Goal: Task Accomplishment & Management: Use online tool/utility

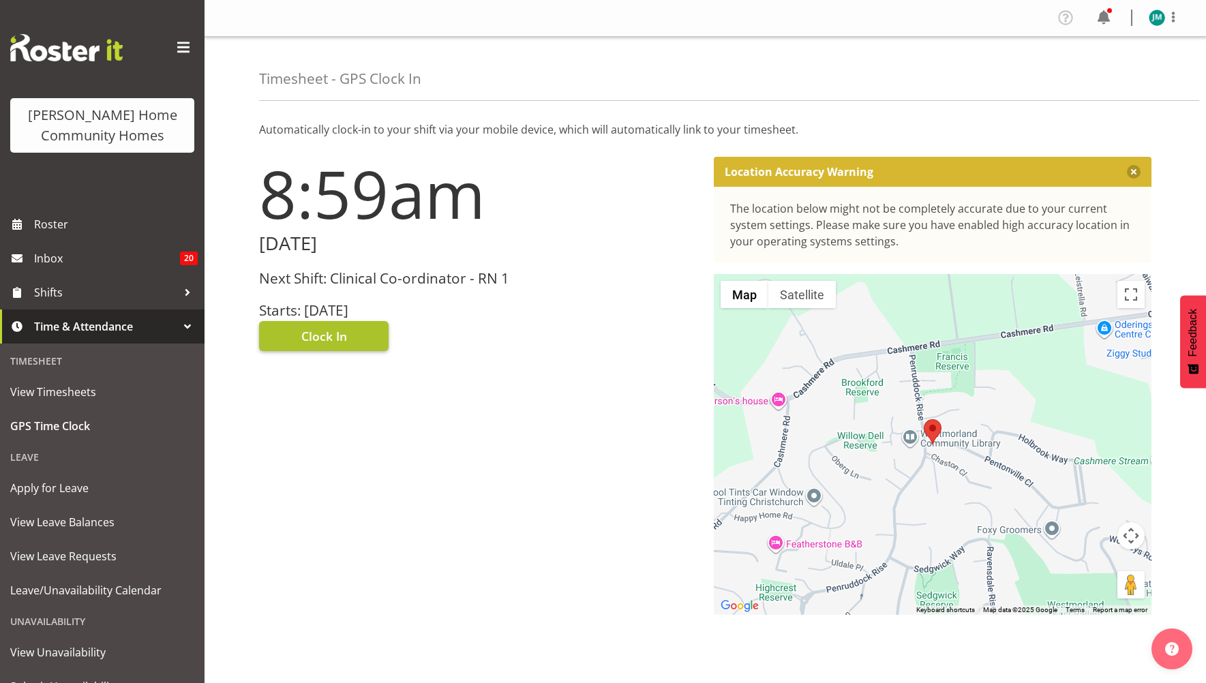
click at [361, 333] on button "Clock In" at bounding box center [324, 336] width 130 height 30
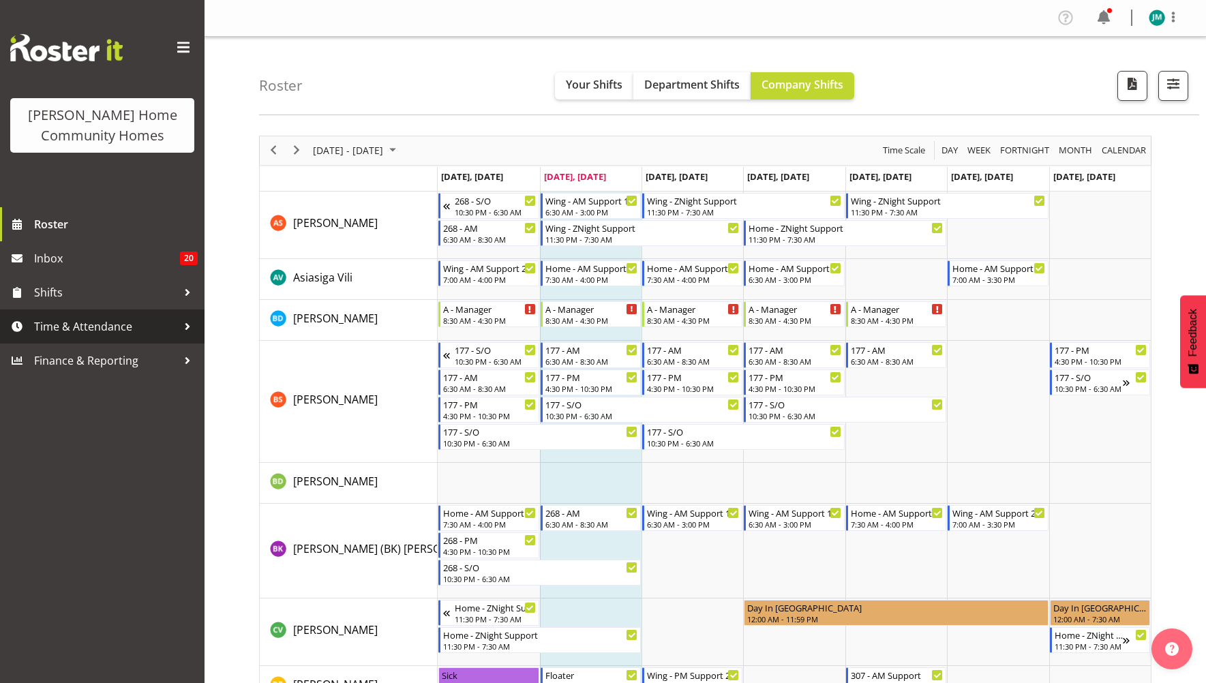
click at [119, 325] on span "Time & Attendance" at bounding box center [105, 326] width 143 height 20
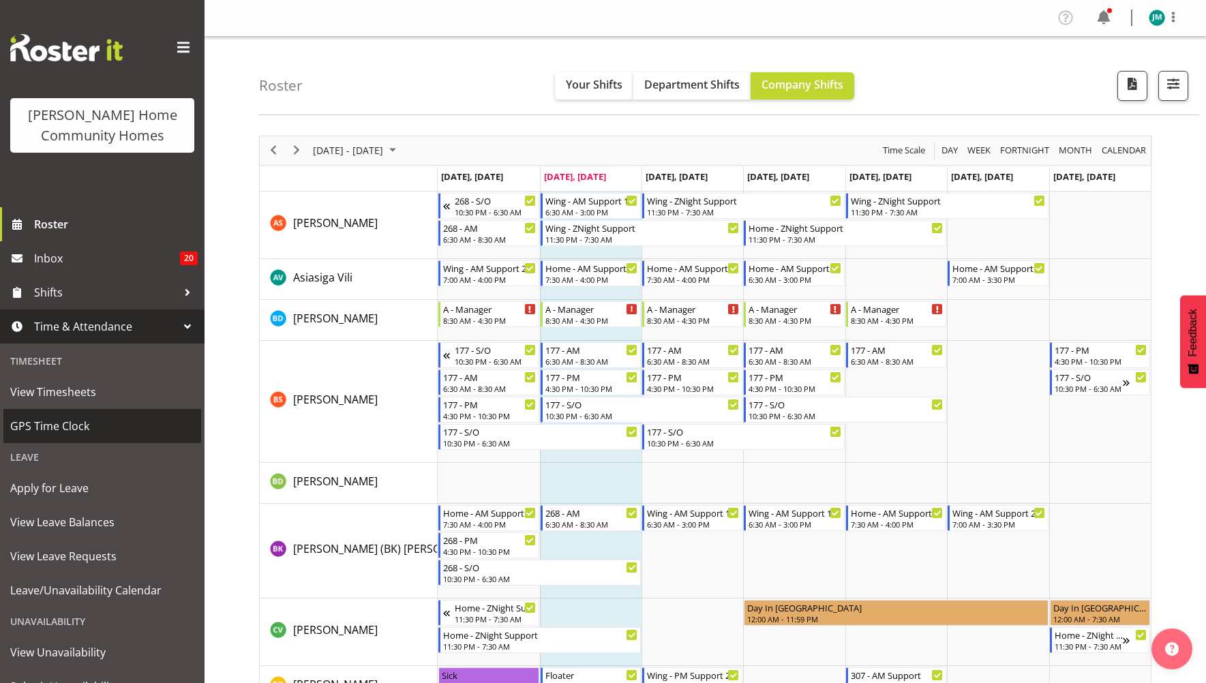
click at [50, 428] on span "GPS Time Clock" at bounding box center [102, 426] width 184 height 20
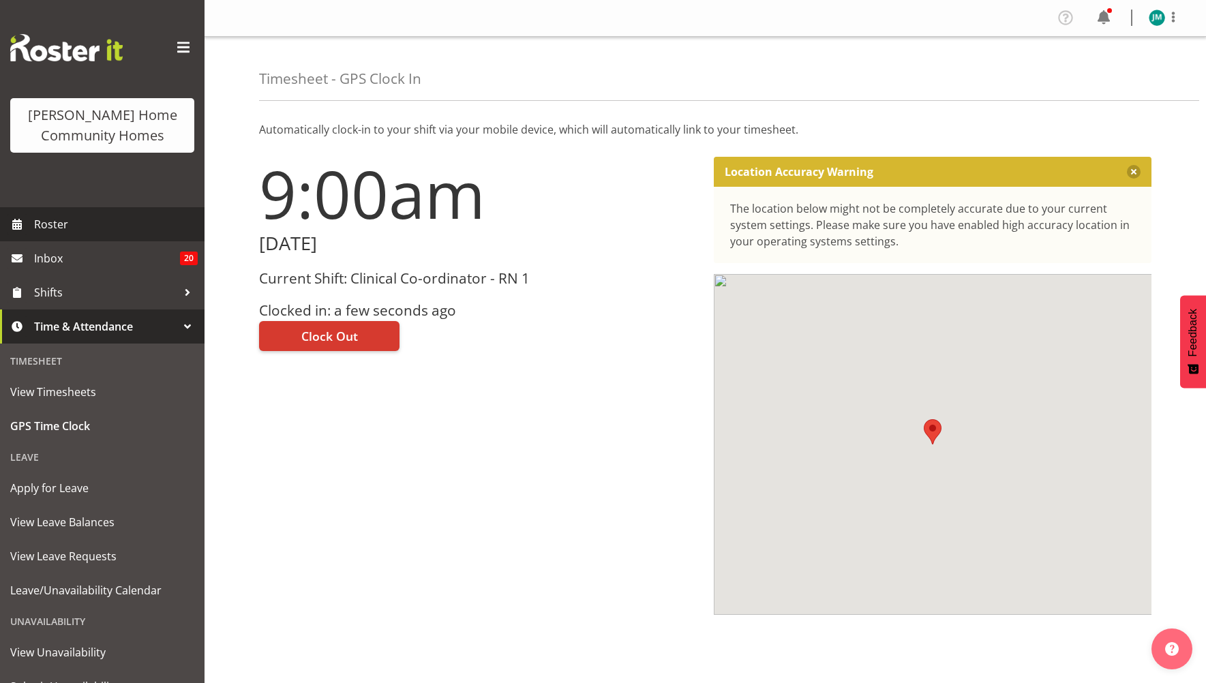
click at [72, 228] on span "Roster" at bounding box center [116, 224] width 164 height 20
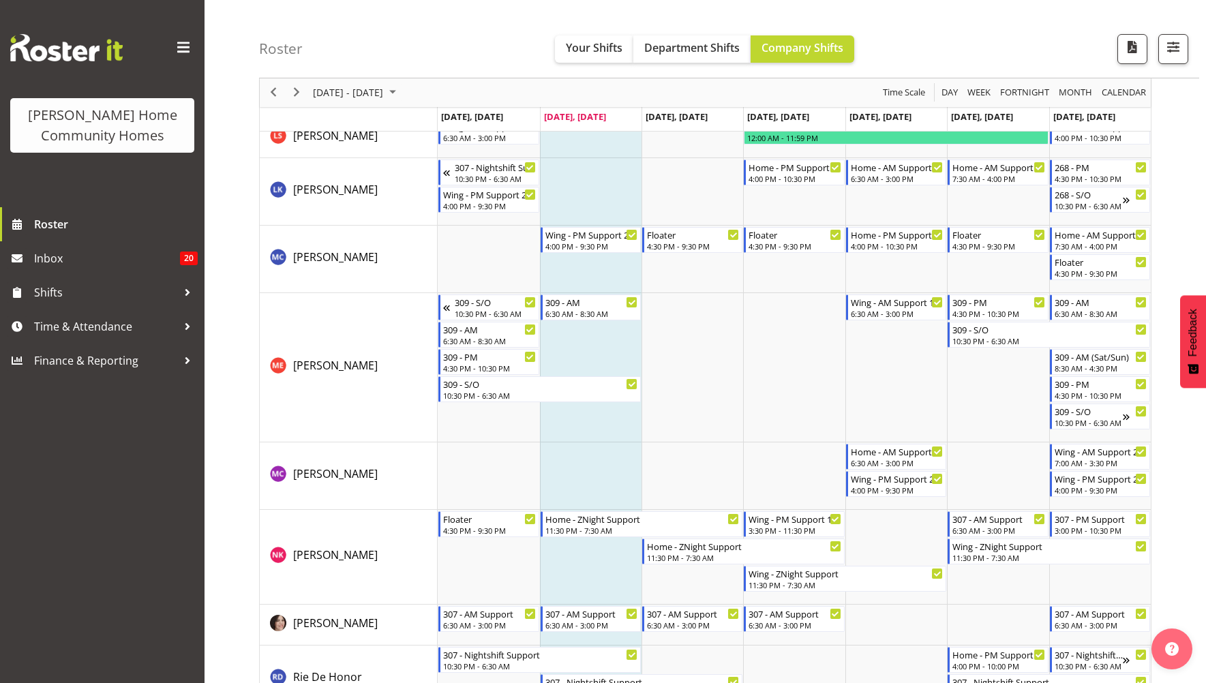
scroll to position [1430, 0]
